Goal: Task Accomplishment & Management: Use online tool/utility

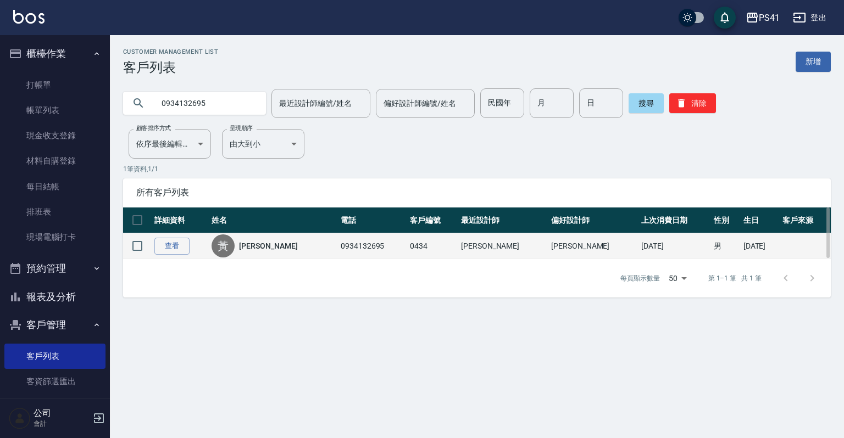
scroll to position [67, 0]
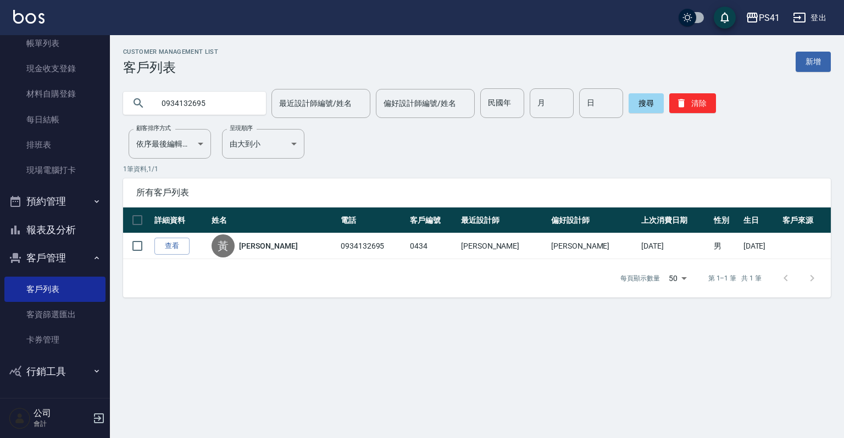
drag, startPoint x: 222, startPoint y: 92, endPoint x: 0, endPoint y: 42, distance: 227.6
click at [0, 67] on div "PS41 登出 櫃檯作業 打帳單 帳單列表 現金收支登錄 材料自購登錄 每日結帳 排班表 現場電腦打卡 預約管理 預約管理 單日預約紀錄 單週預約紀錄 報表及…" at bounding box center [422, 219] width 844 height 438
type input "0930561348"
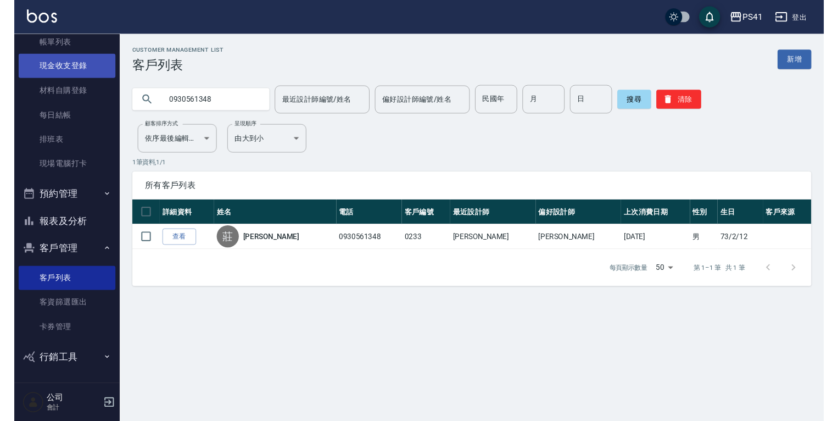
scroll to position [0, 0]
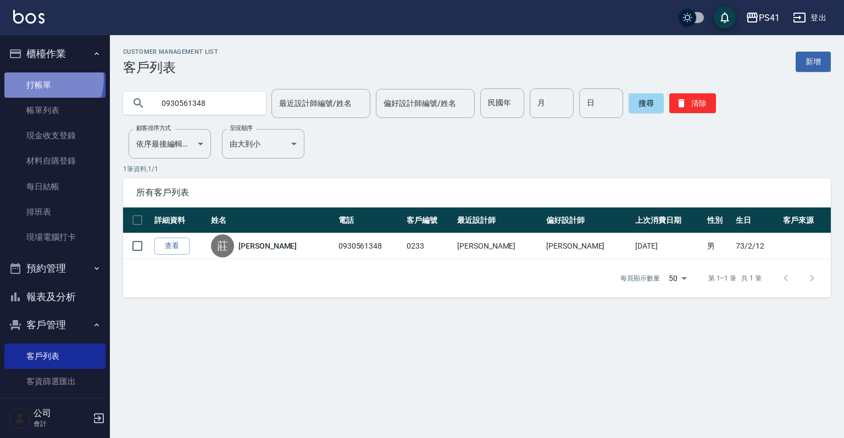
click at [49, 79] on link "打帳單" at bounding box center [54, 85] width 101 height 25
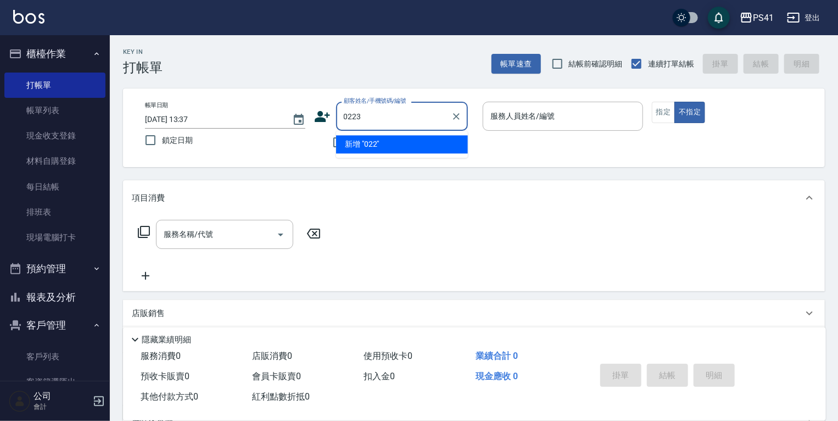
type input "0223"
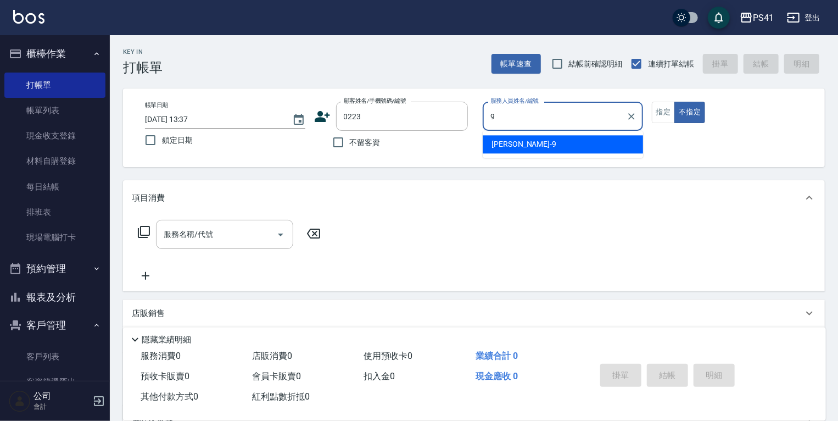
type input "[PERSON_NAME]-9"
type button "false"
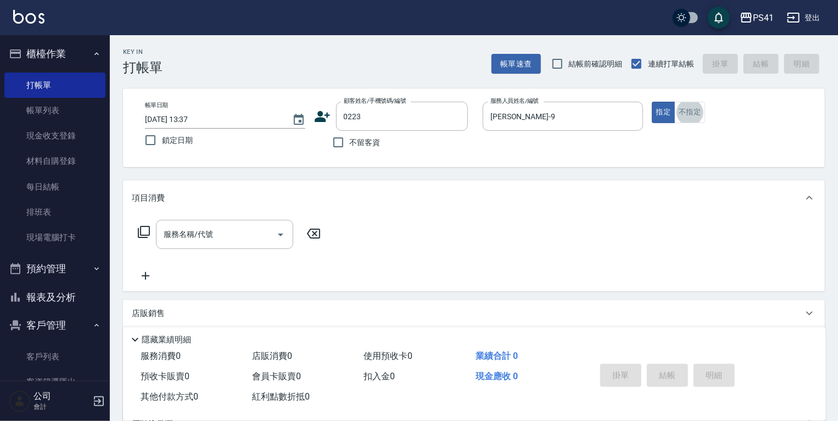
type input "[PERSON_NAME]/0911064596/0223"
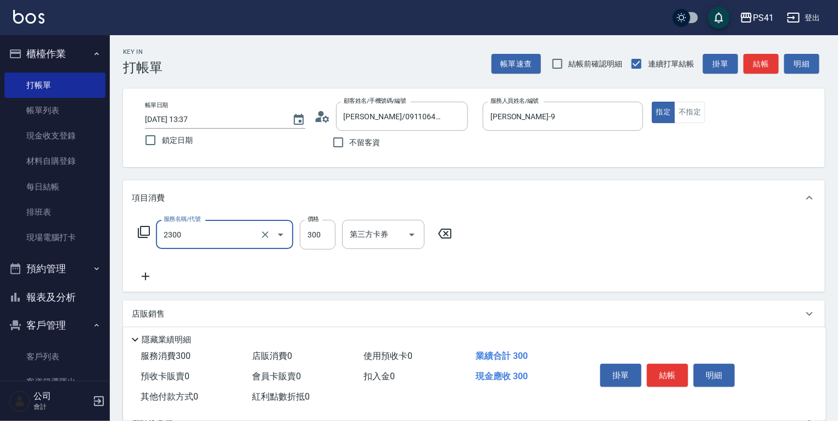
type input "剪髮(2300)"
click at [452, 116] on icon "Clear" at bounding box center [456, 116] width 11 height 11
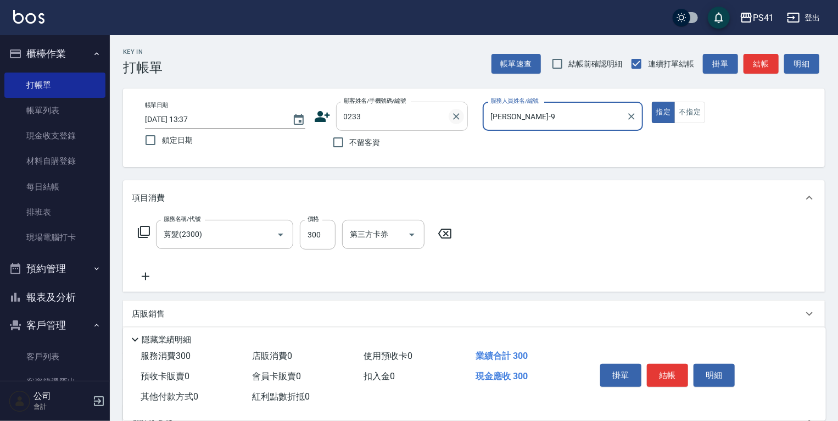
type input "[PERSON_NAME]/0930561348/0233"
